Goal: Task Accomplishment & Management: Use online tool/utility

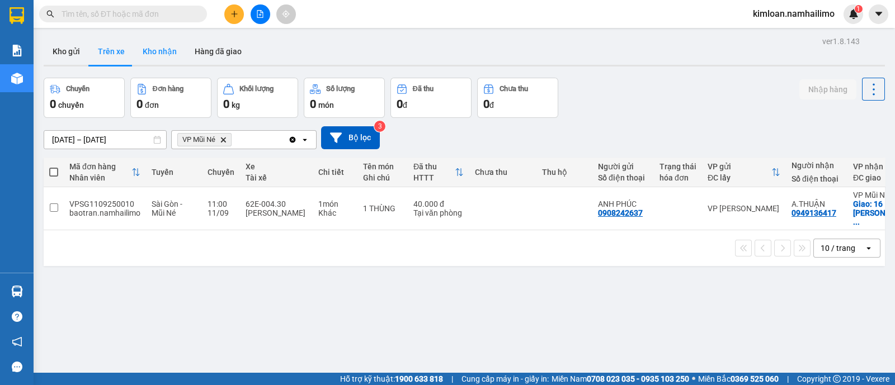
click at [169, 63] on button "Kho nhận" at bounding box center [160, 51] width 52 height 27
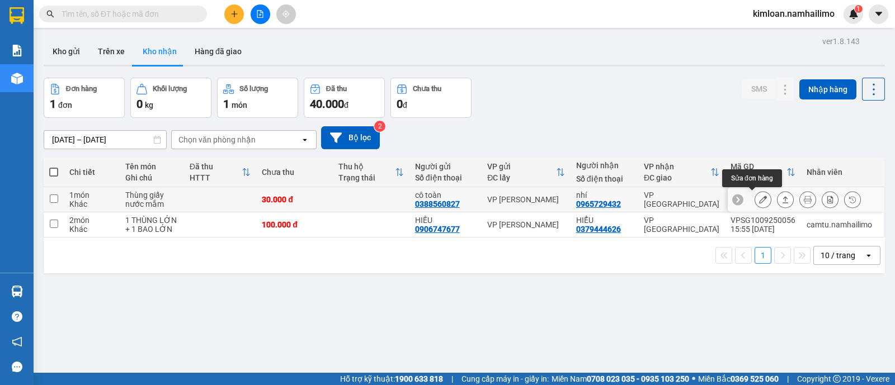
click at [759, 199] on icon at bounding box center [763, 200] width 8 height 8
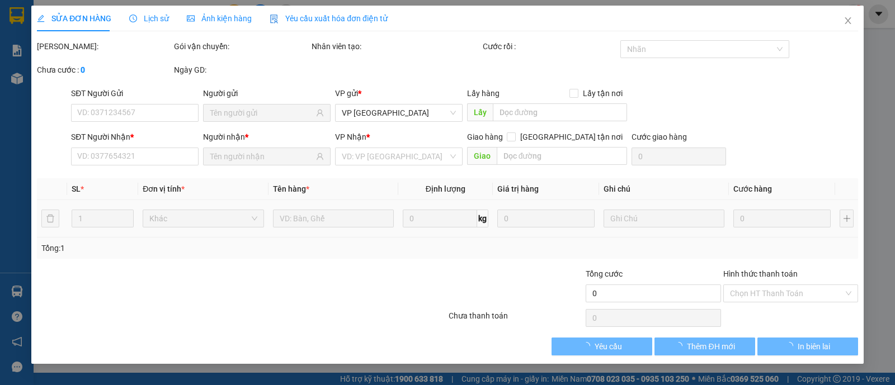
type input "0388560827"
type input "cô toàn"
type input "0965729432"
type input "nhí"
type input "30.000"
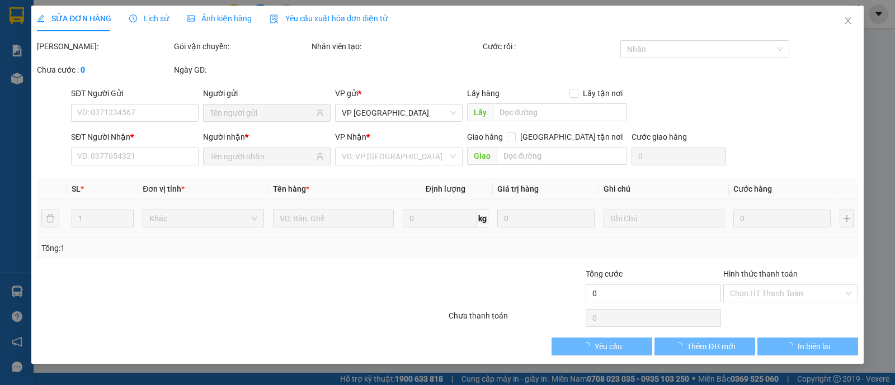
type input "30.000"
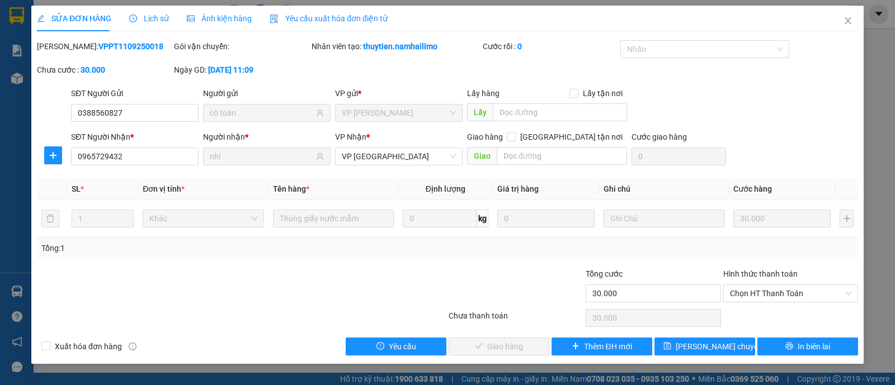
click at [112, 45] on b "VPPT1109250018" at bounding box center [130, 46] width 65 height 9
copy b "VPPT1109250018"
click at [845, 26] on span "Close" at bounding box center [847, 21] width 31 height 31
